Goal: Information Seeking & Learning: Understand process/instructions

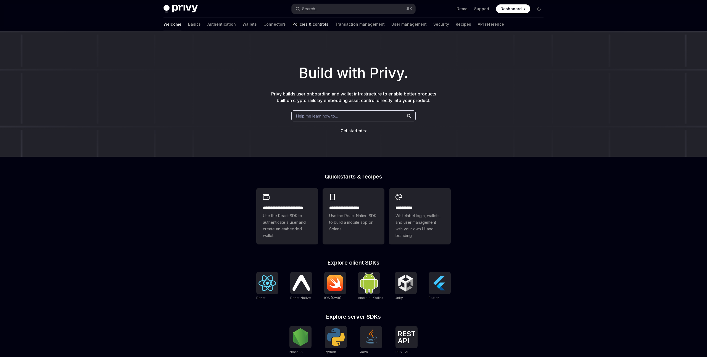
click at [292, 27] on link "Policies & controls" at bounding box center [310, 24] width 36 height 13
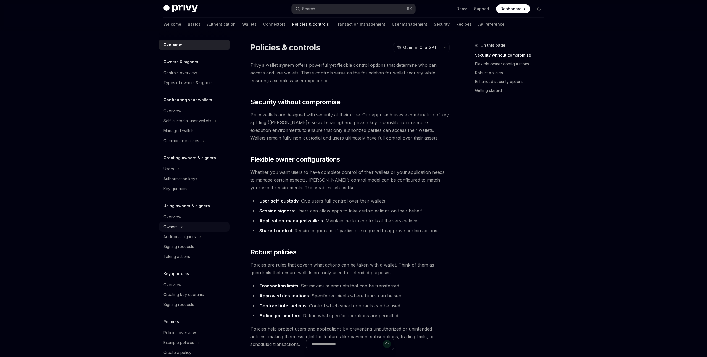
click at [186, 230] on div "Owners" at bounding box center [194, 227] width 71 height 10
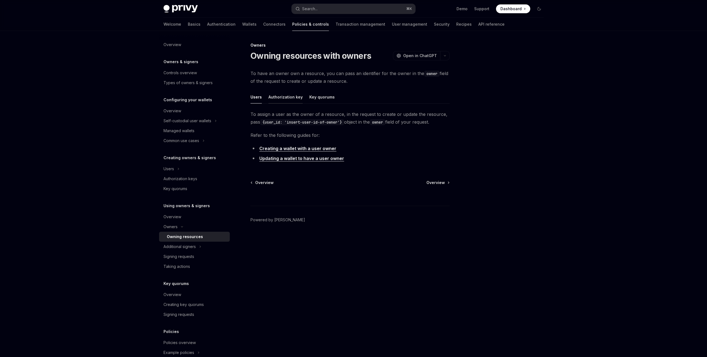
click at [280, 95] on button "Authorization key" at bounding box center [285, 97] width 34 height 13
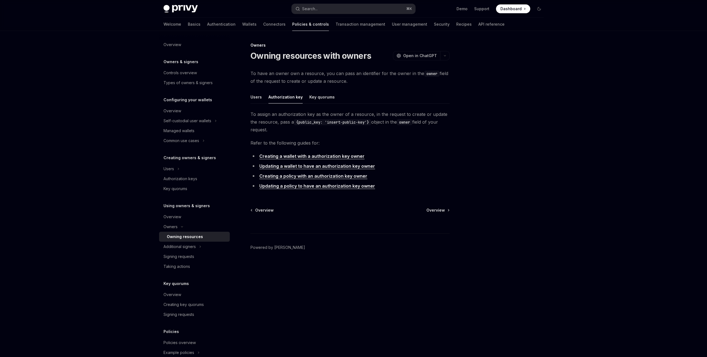
click at [330, 157] on link "Creating a wallet with a authorization key owner" at bounding box center [311, 157] width 105 height 6
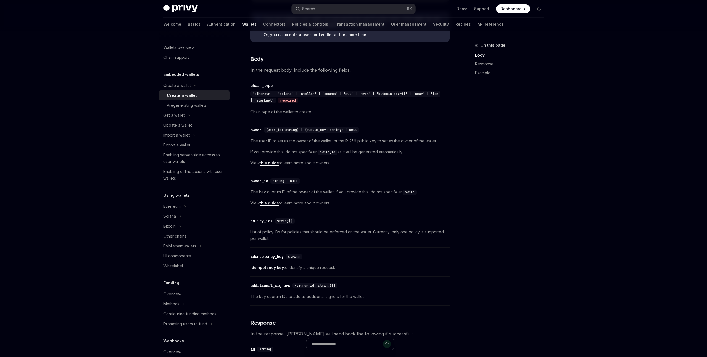
scroll to position [193, 0]
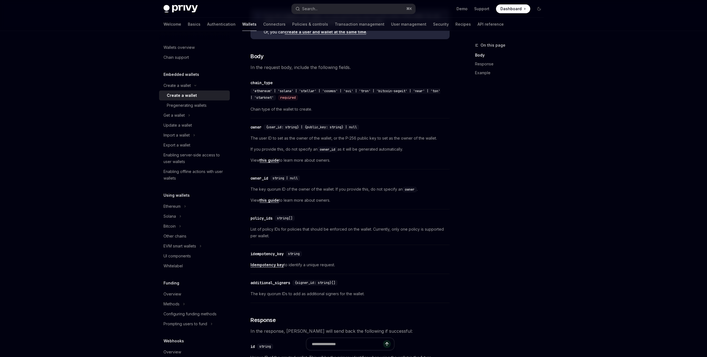
click at [267, 160] on link "this guide" at bounding box center [269, 160] width 19 height 5
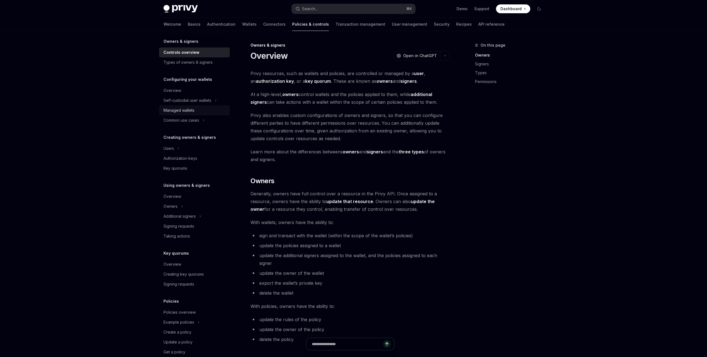
scroll to position [31, 0]
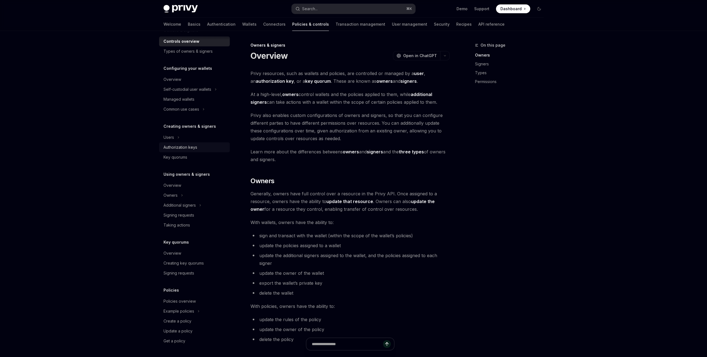
drag, startPoint x: 186, startPoint y: 137, endPoint x: 191, endPoint y: 143, distance: 8.1
click at [191, 143] on ul "Users Authorization keys Key quorums" at bounding box center [194, 148] width 71 height 30
click at [184, 161] on link "Key quorums" at bounding box center [194, 157] width 71 height 10
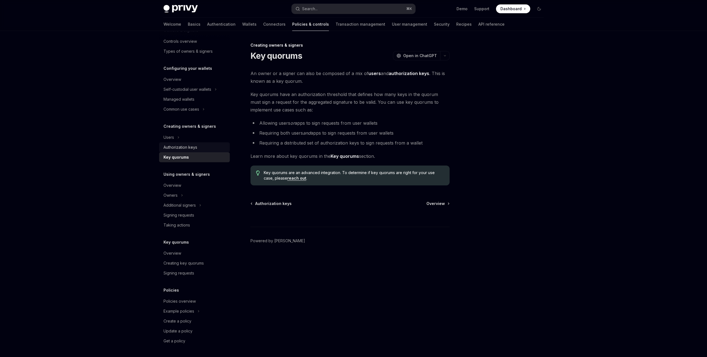
click at [191, 149] on div "Authorization keys" at bounding box center [180, 147] width 34 height 7
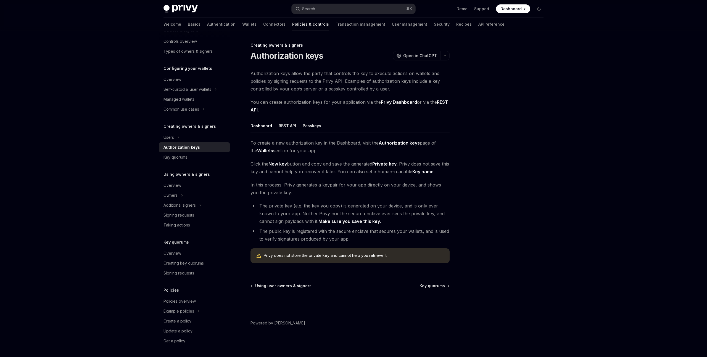
click at [281, 123] on button "REST API" at bounding box center [287, 125] width 17 height 13
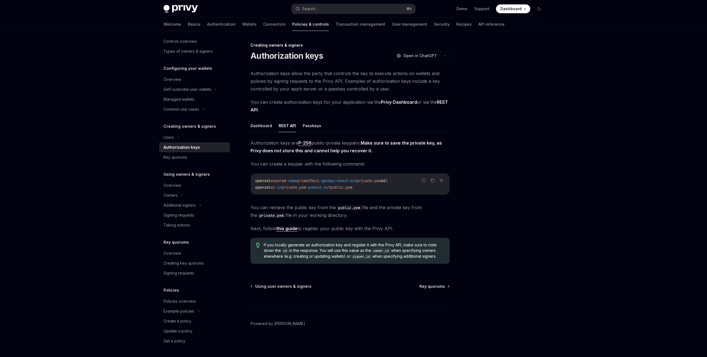
scroll to position [0, 0]
click at [190, 158] on div "Key quorums" at bounding box center [194, 157] width 63 height 7
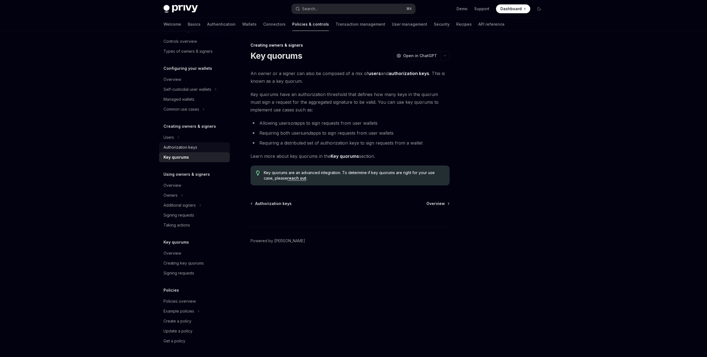
click at [190, 147] on div "Authorization keys" at bounding box center [180, 147] width 34 height 7
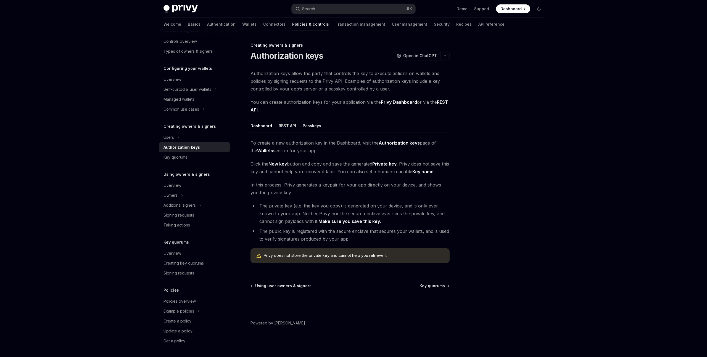
click at [285, 127] on button "REST API" at bounding box center [287, 125] width 17 height 13
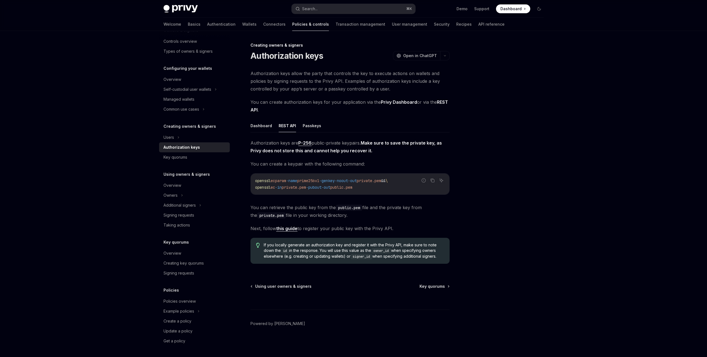
click at [321, 188] on span "-pubout" at bounding box center [313, 187] width 15 height 5
click at [404, 195] on div "Authorization keys are P-256 public-private keypairs. Make sure to save the pri…" at bounding box center [349, 203] width 199 height 129
click at [432, 181] on icon "Copy the contents from the code block" at bounding box center [433, 181] width 3 height 3
type textarea "*"
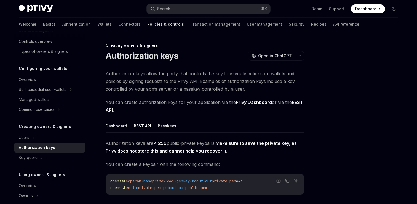
scroll to position [31, 0]
